Goal: Task Accomplishment & Management: Manage account settings

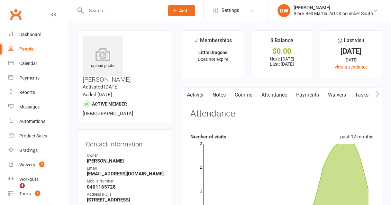
click at [29, 66] on div "Calendar" at bounding box center [28, 63] width 18 height 5
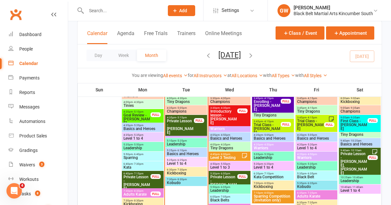
scroll to position [366, 0]
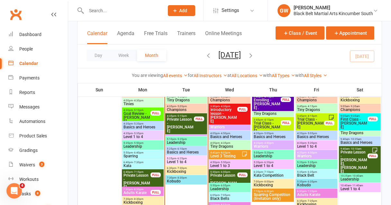
click at [181, 122] on span "Private Lesson - [PERSON_NAME]" at bounding box center [181, 124] width 28 height 15
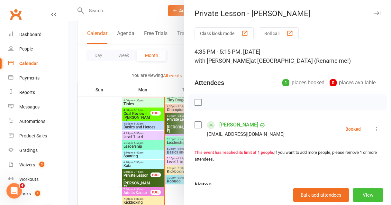
click at [372, 197] on button "View" at bounding box center [368, 195] width 31 height 14
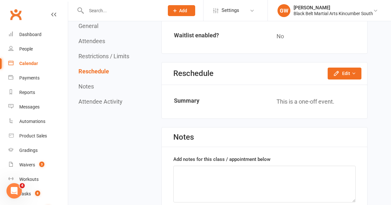
scroll to position [508, 0]
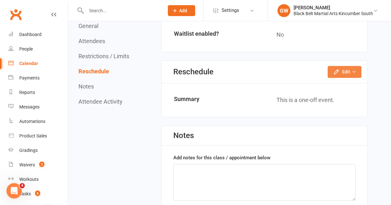
click at [343, 71] on button "Edit" at bounding box center [345, 72] width 34 height 12
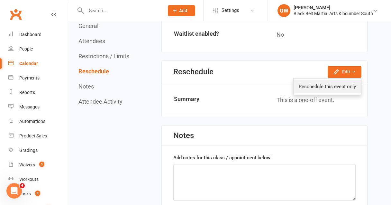
click at [321, 84] on link "Reschedule this event only" at bounding box center [328, 86] width 68 height 13
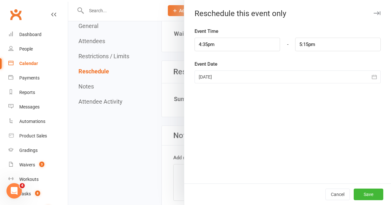
click at [243, 82] on div at bounding box center [288, 76] width 186 height 13
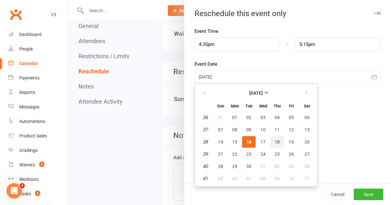
click at [276, 143] on span "18" at bounding box center [277, 141] width 5 height 5
type input "[DATE]"
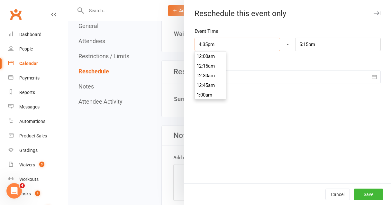
scroll to position [627, 0]
drag, startPoint x: 223, startPoint y: 45, endPoint x: 219, endPoint y: 45, distance: 4.5
click at [219, 45] on input "4:35pm" at bounding box center [238, 45] width 86 height 14
click at [208, 43] on input "4:35pm" at bounding box center [238, 45] width 86 height 14
type input "4:3pm"
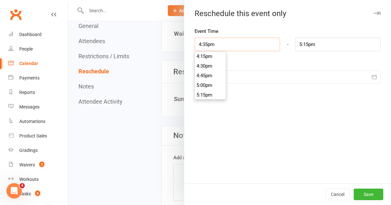
type input "12:14pm"
type input "4:pm"
type input "4:40pm"
type input "4:5pm"
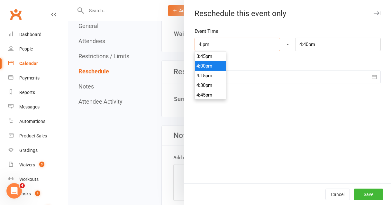
type input "12:14pm"
type input "4:50pm"
type input "5:30pm"
type input "4:50pm"
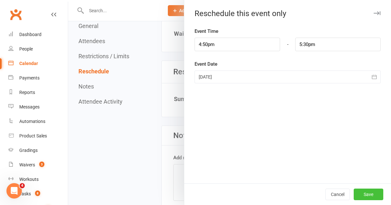
click at [369, 193] on button "Save" at bounding box center [369, 195] width 30 height 12
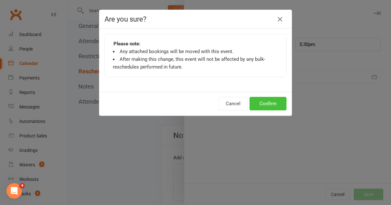
click at [265, 106] on button "Confirm" at bounding box center [268, 104] width 37 height 14
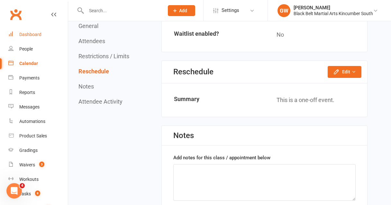
click at [38, 37] on div "Dashboard" at bounding box center [30, 34] width 22 height 5
